Goal: Information Seeking & Learning: Learn about a topic

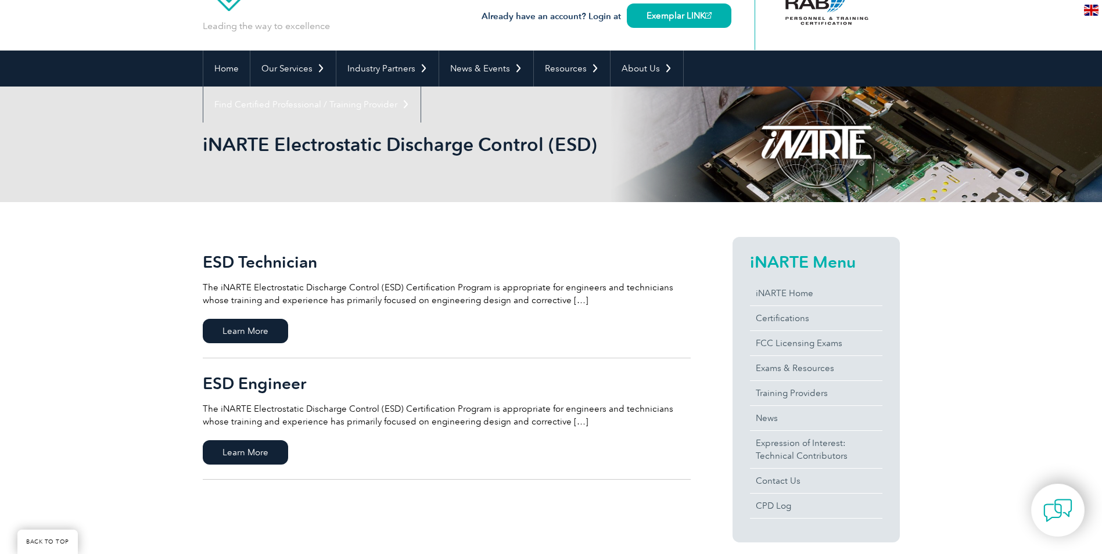
scroll to position [58, 0]
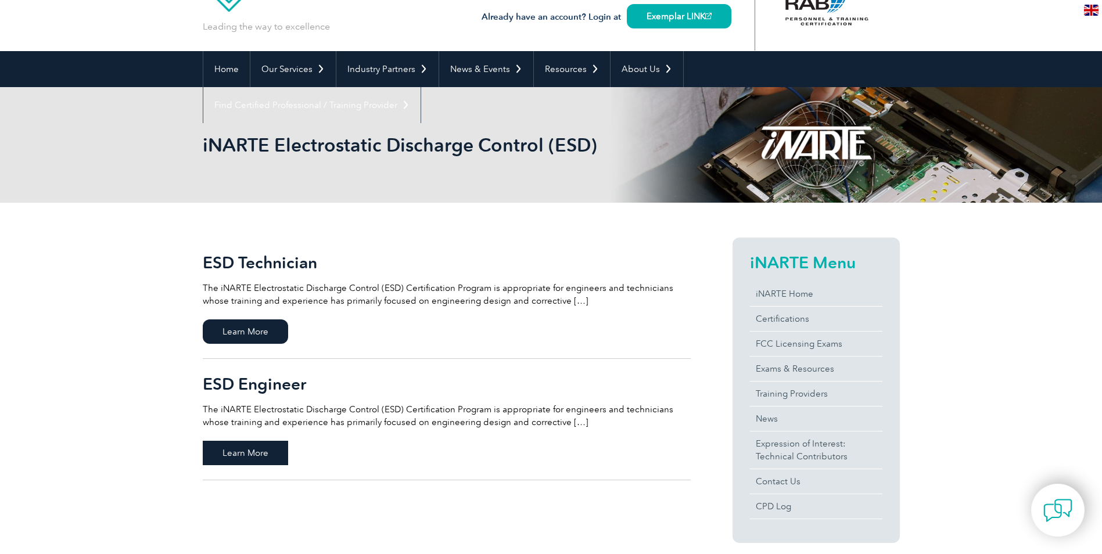
click at [240, 454] on span "Learn More" at bounding box center [245, 453] width 85 height 24
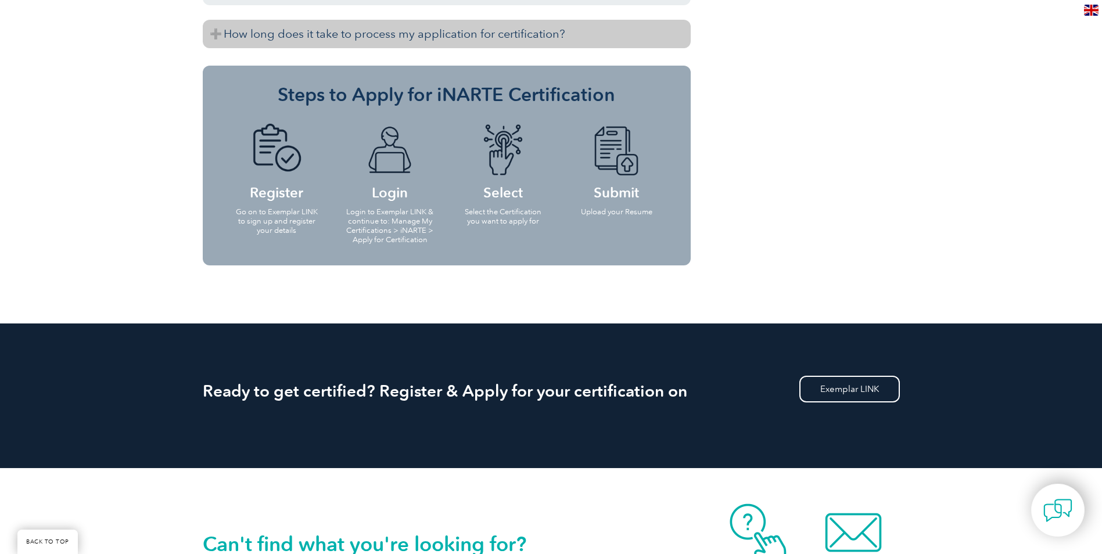
scroll to position [1045, 0]
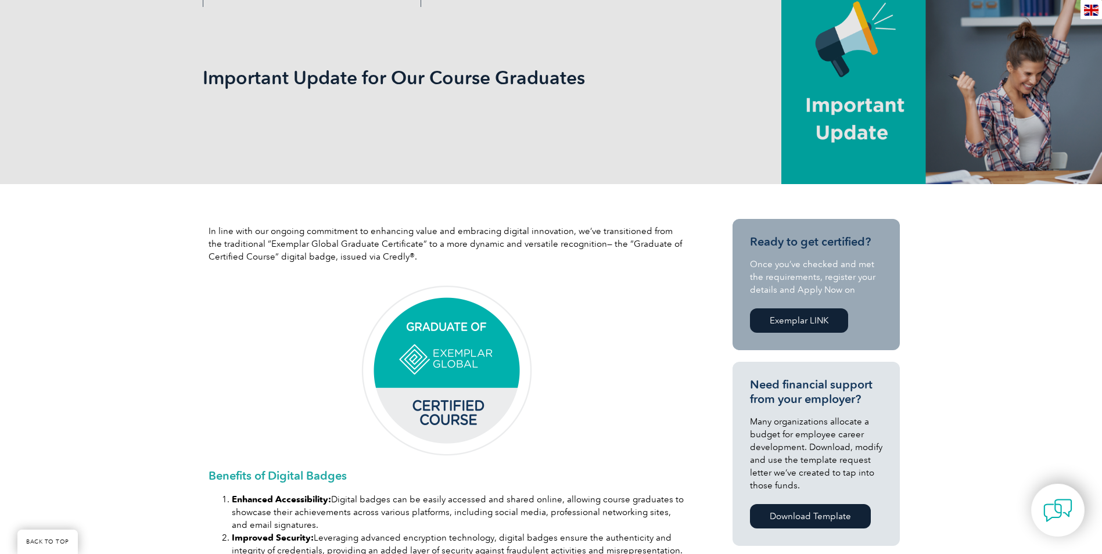
scroll to position [232, 0]
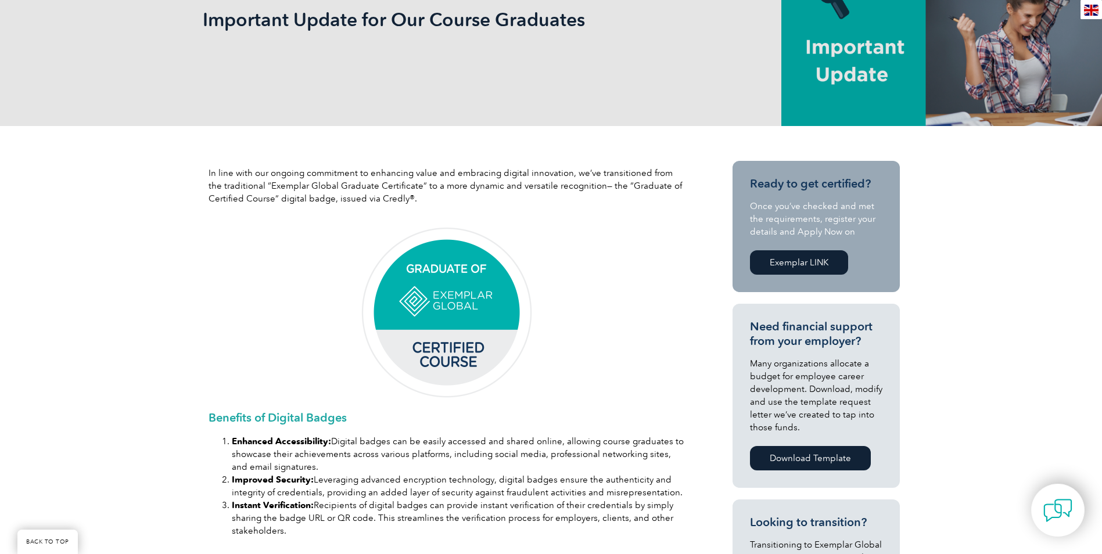
click at [436, 315] on img at bounding box center [446, 313] width 174 height 174
